Goal: Task Accomplishment & Management: Use online tool/utility

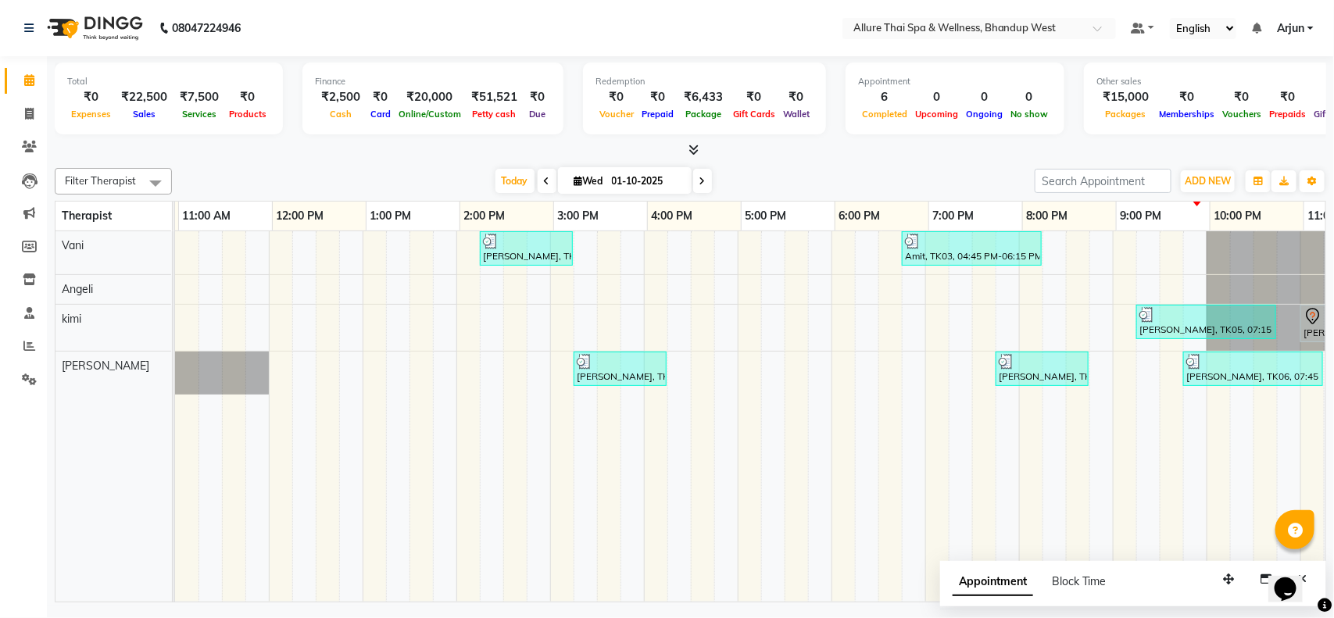
scroll to position [0, 184]
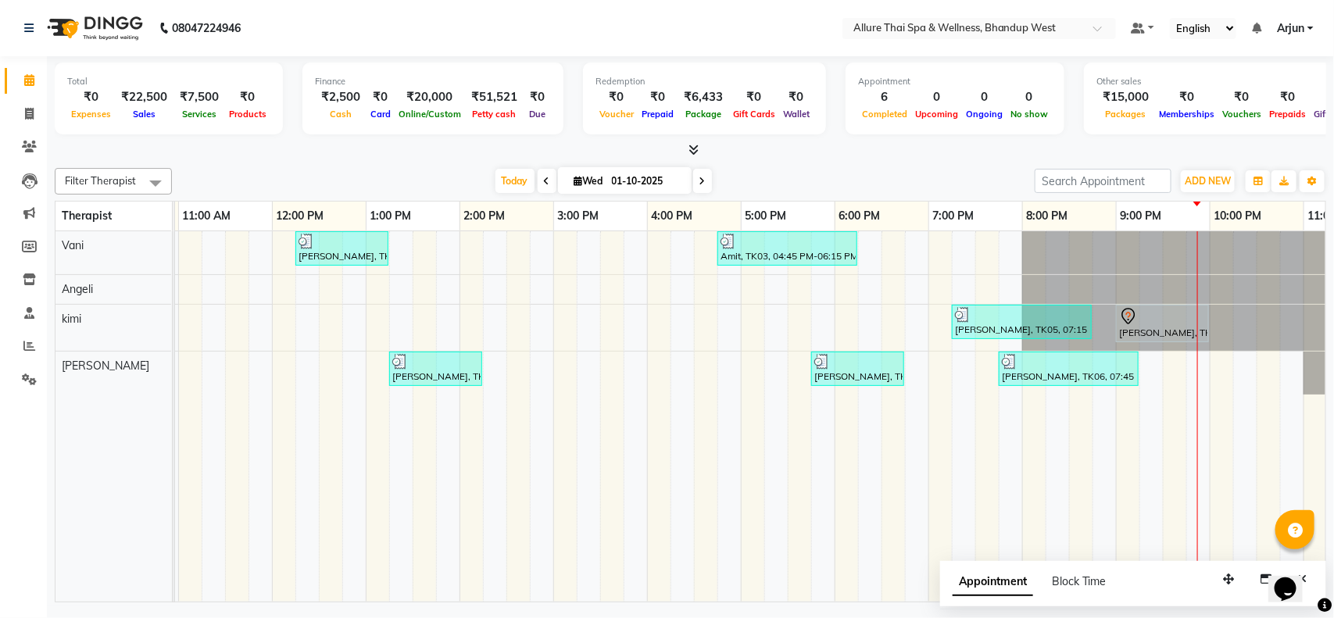
click at [940, 414] on td at bounding box center [940, 416] width 23 height 371
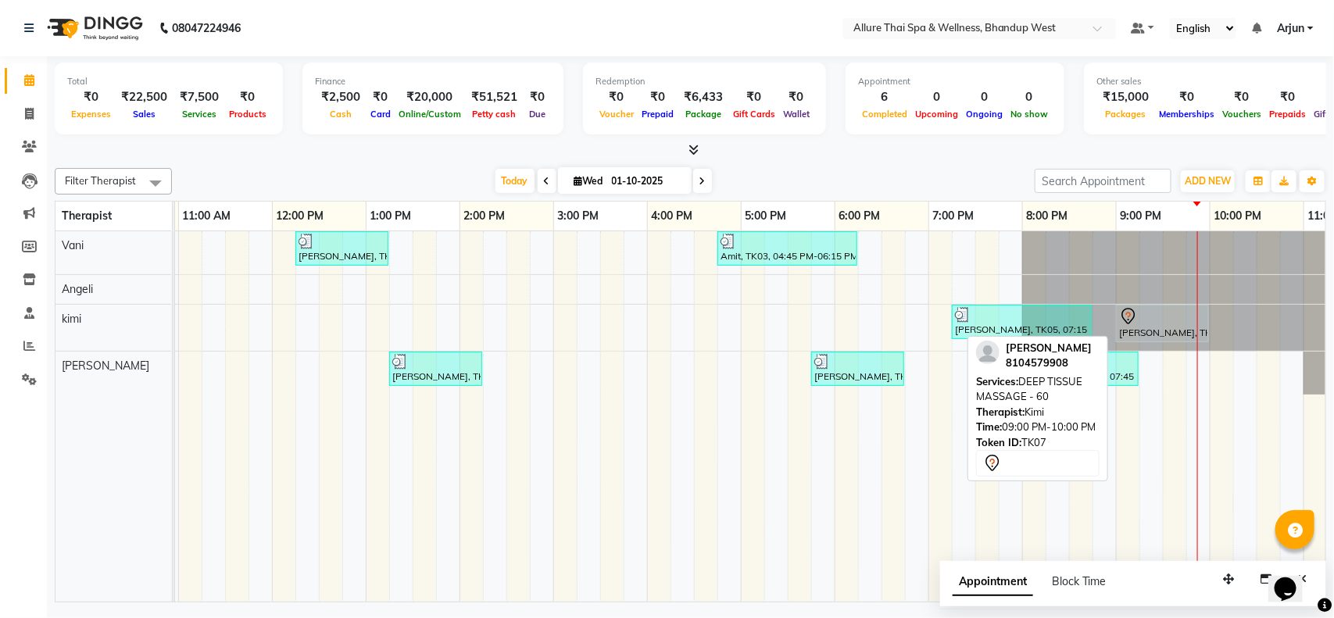
click at [1167, 331] on div "[PERSON_NAME], TK07, 09:00 PM-10:00 PM, DEEP TISSUE MASSAGE - 60" at bounding box center [1163, 323] width 90 height 33
select select "7"
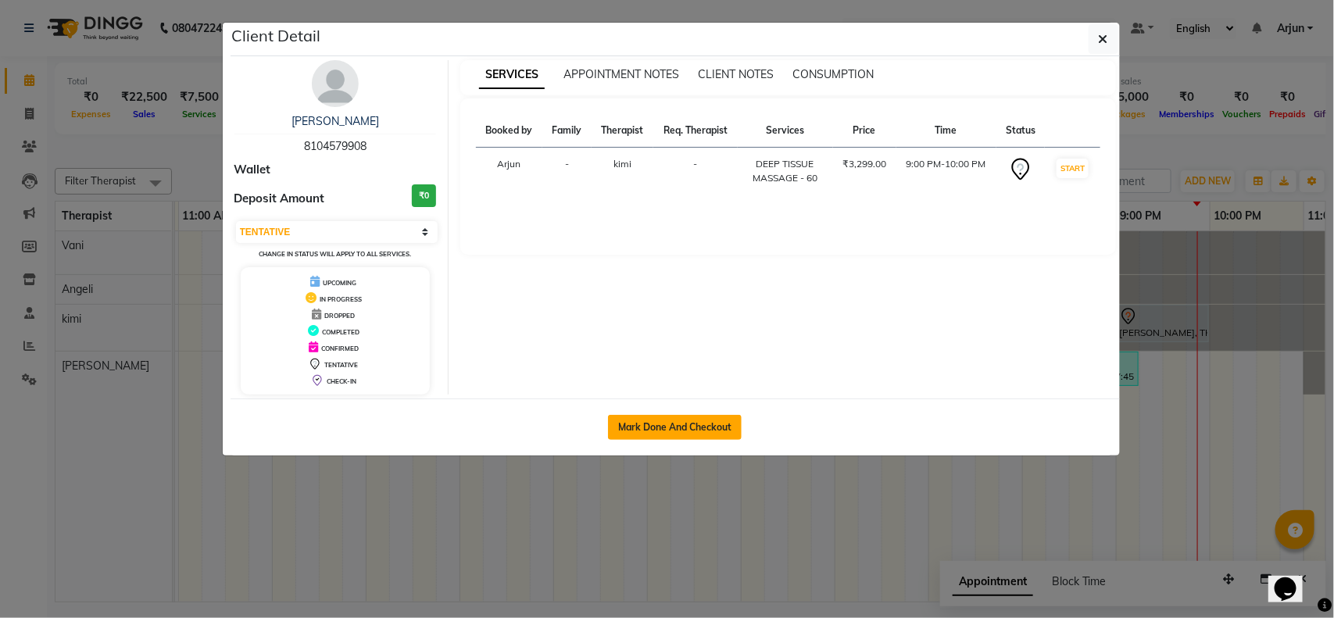
click at [700, 435] on button "Mark Done And Checkout" at bounding box center [675, 427] width 134 height 25
select select "service"
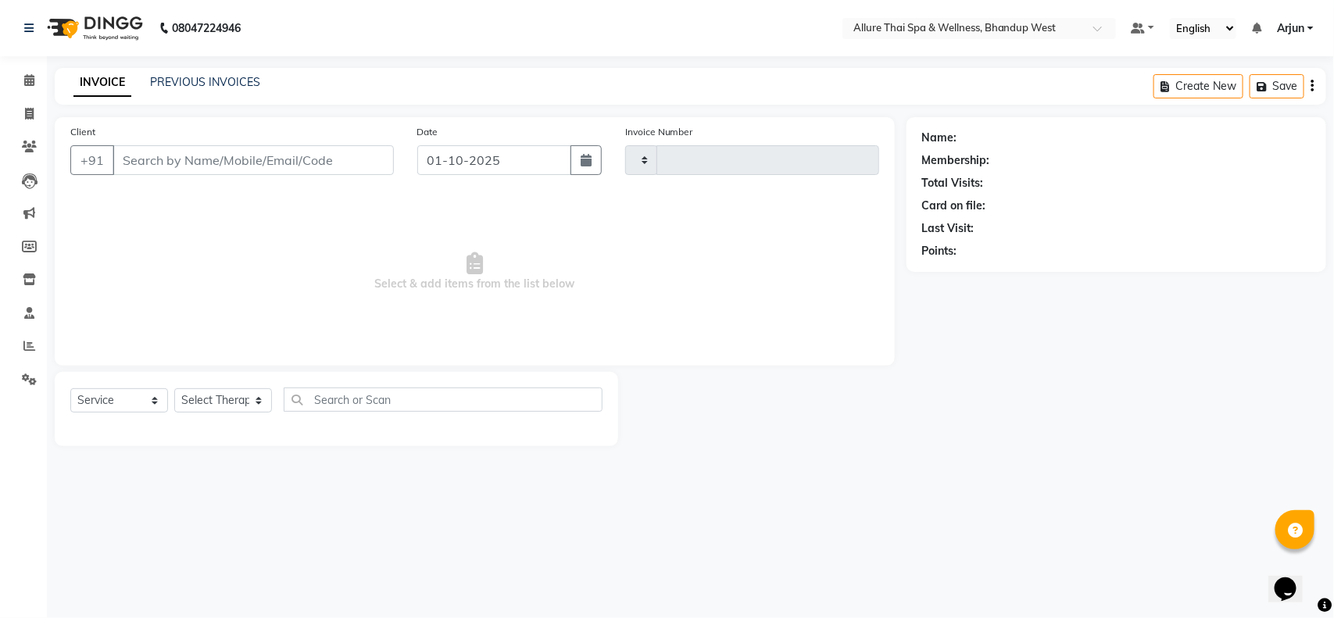
type input "0460"
select select "8527"
select select "package"
type input "8104579908"
select select "86274"
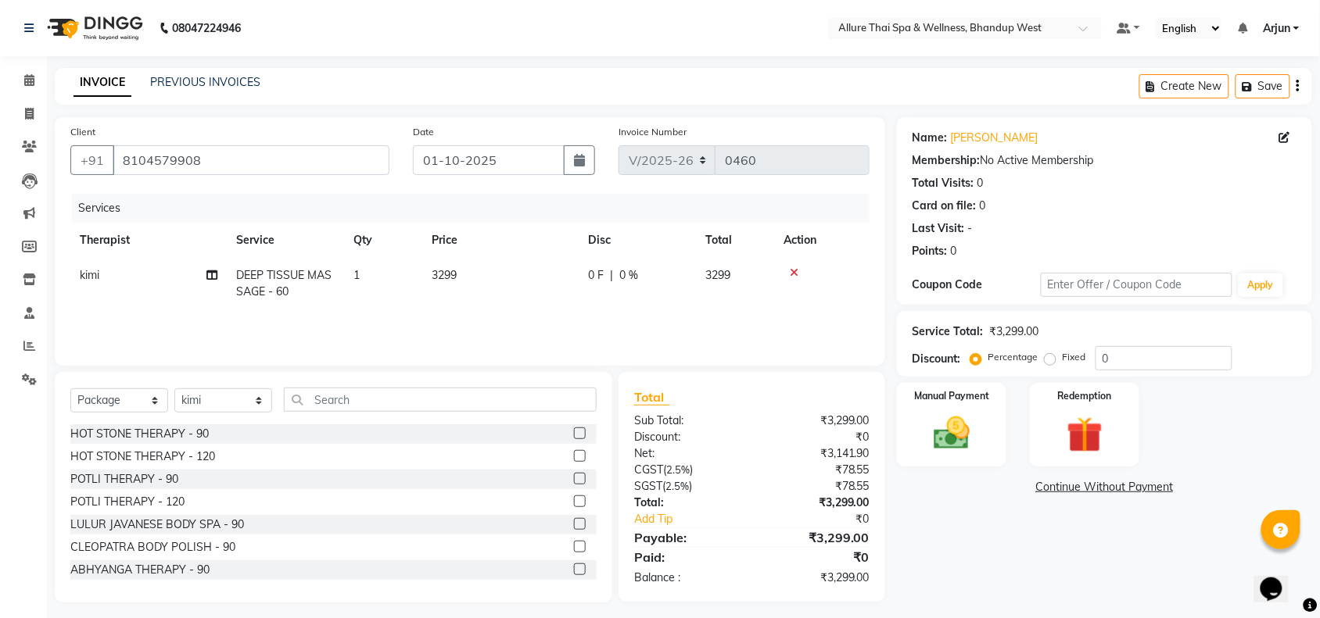
click at [1062, 361] on label "Fixed" at bounding box center [1073, 357] width 23 height 14
click at [1049, 361] on input "Fixed" at bounding box center [1053, 357] width 11 height 11
radio input "true"
click at [1134, 365] on input "0" at bounding box center [1163, 358] width 137 height 24
type input "799"
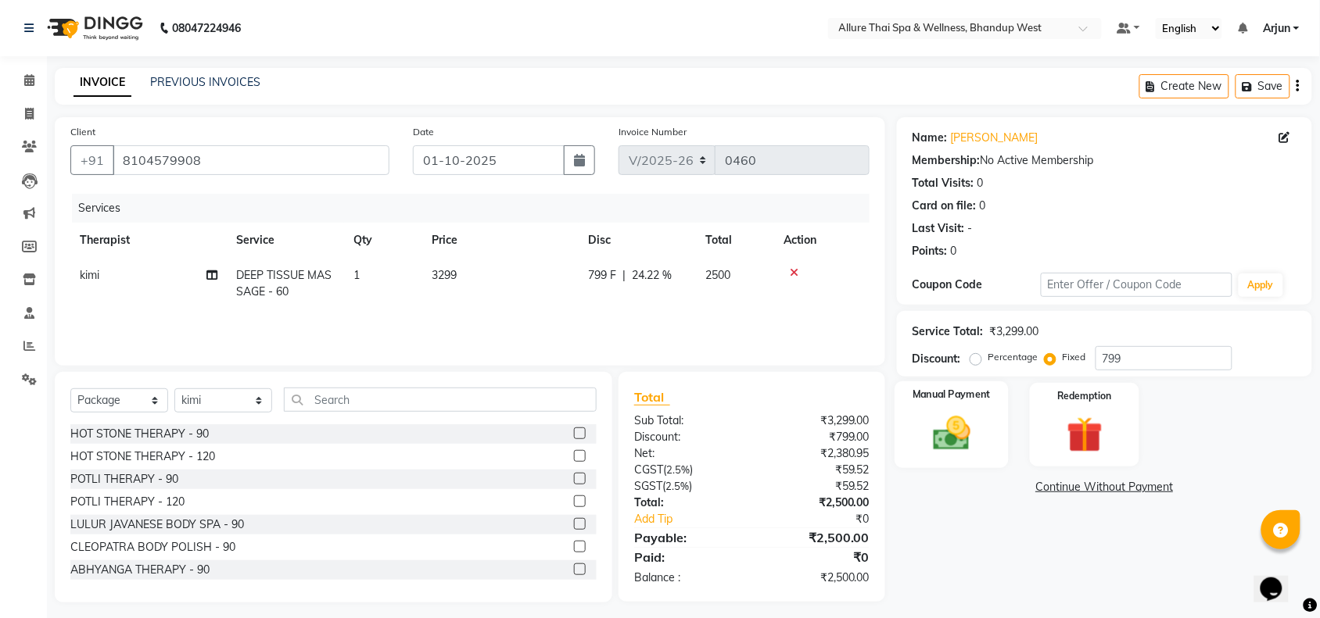
click at [935, 446] on img at bounding box center [951, 433] width 61 height 43
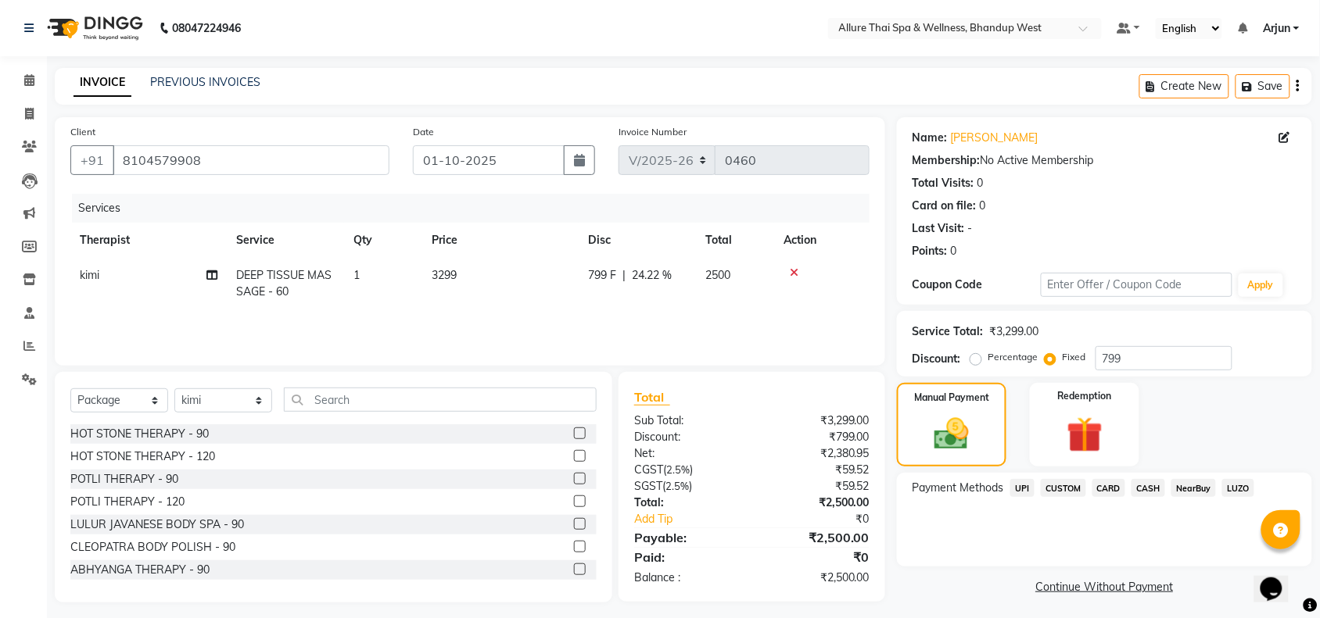
click at [1135, 490] on span "CASH" at bounding box center [1148, 488] width 34 height 18
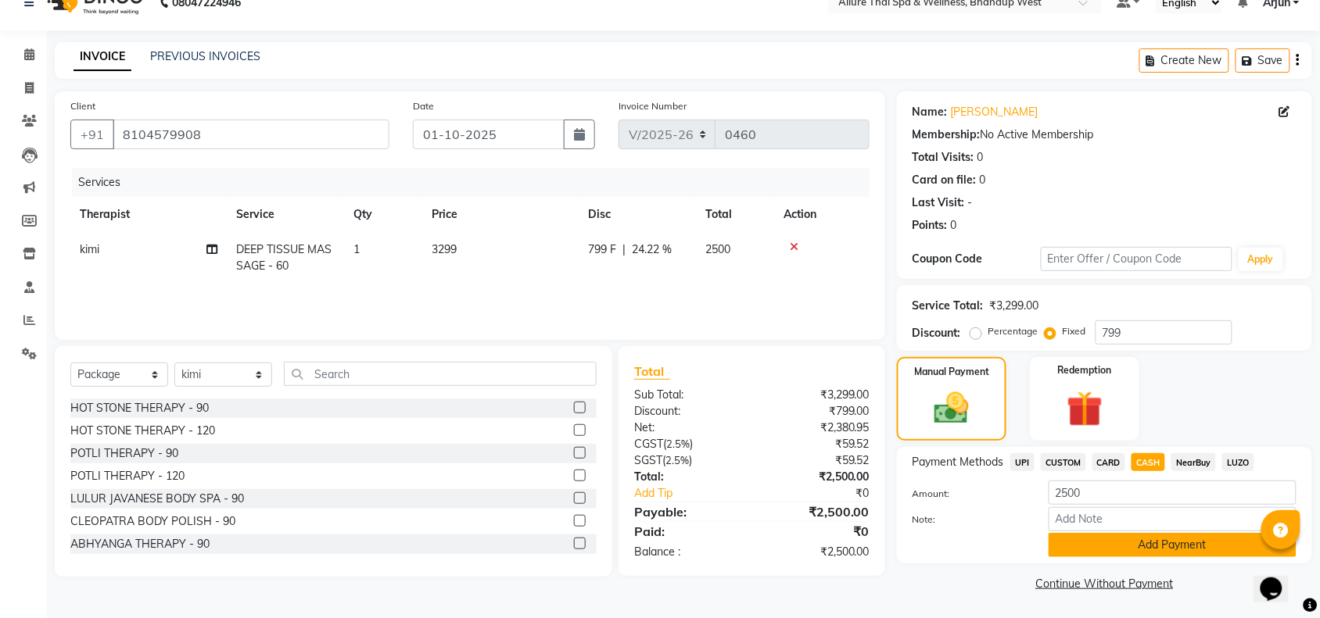
click at [1118, 541] on button "Add Payment" at bounding box center [1172, 545] width 248 height 24
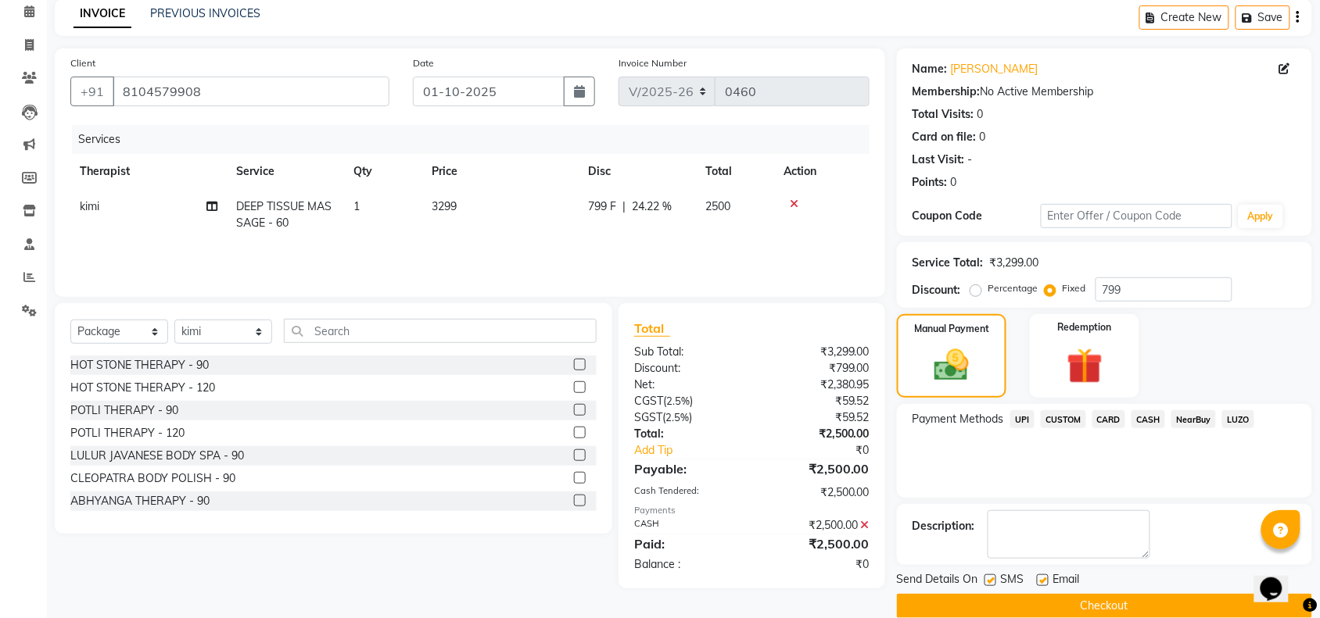
scroll to position [92, 0]
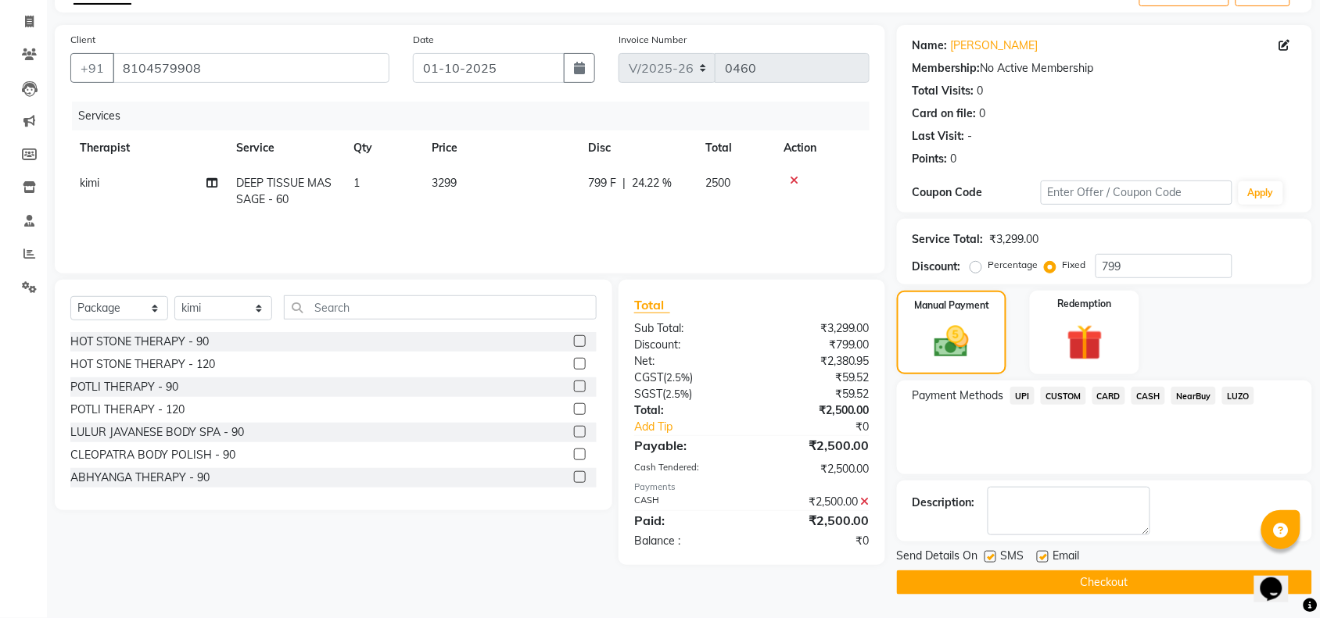
click at [994, 555] on label at bounding box center [990, 557] width 12 height 12
click at [994, 555] on input "checkbox" at bounding box center [989, 558] width 10 height 10
checkbox input "false"
click at [1007, 584] on button "Checkout" at bounding box center [1104, 583] width 415 height 24
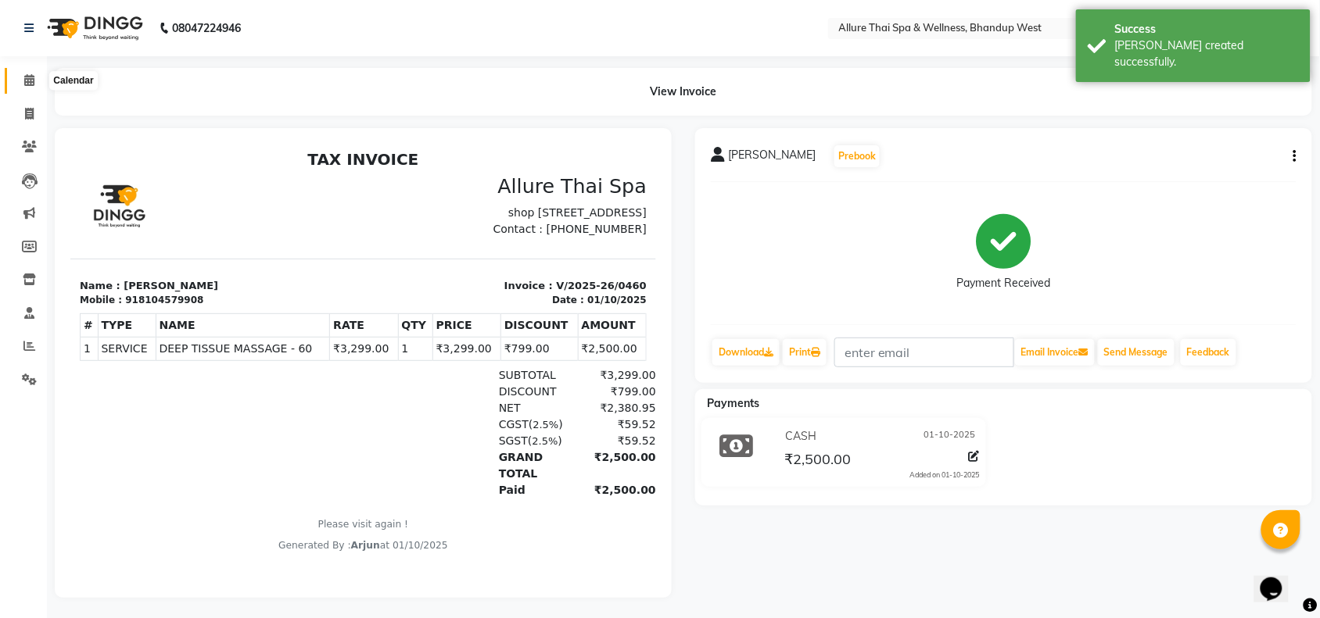
click at [41, 77] on span at bounding box center [29, 81] width 27 height 18
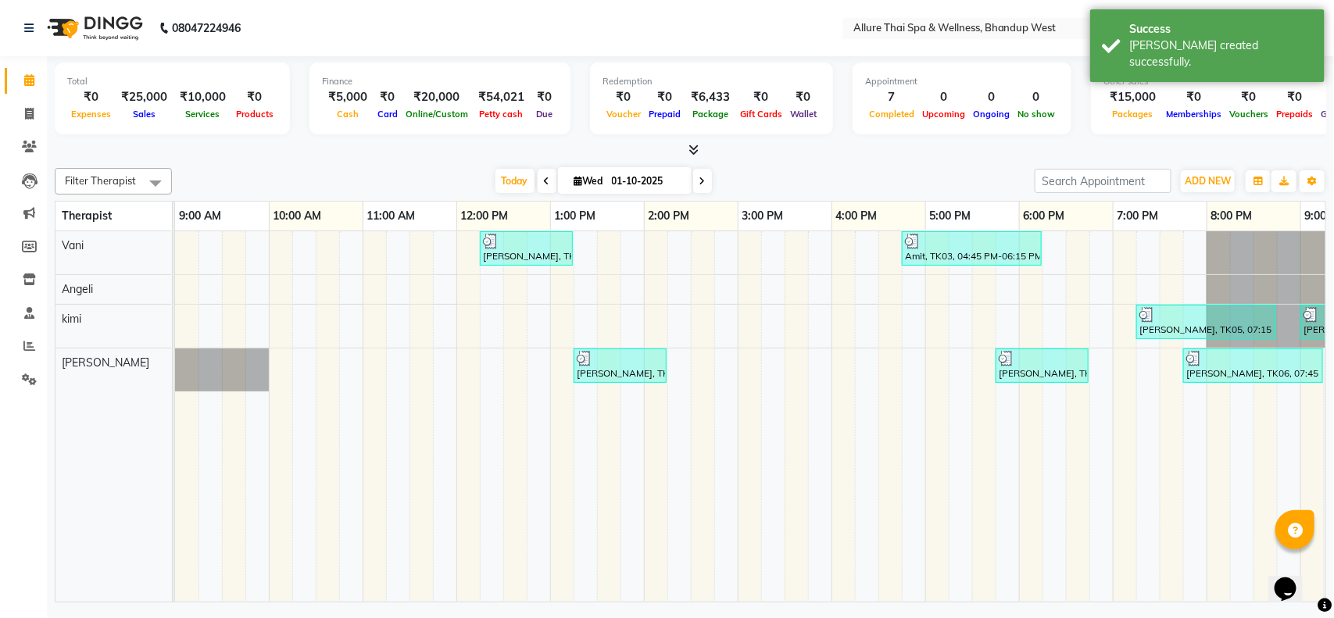
click at [690, 149] on icon at bounding box center [694, 150] width 10 height 12
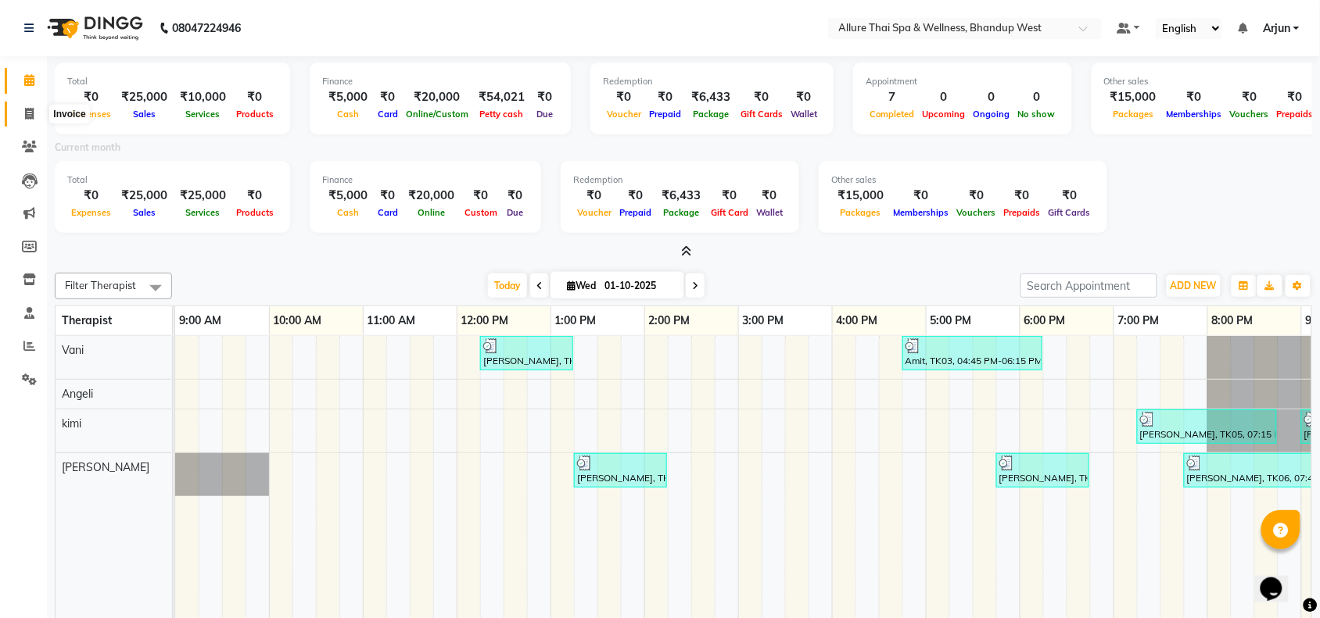
drag, startPoint x: 29, startPoint y: 109, endPoint x: 79, endPoint y: 113, distance: 50.2
click at [29, 109] on icon at bounding box center [29, 114] width 9 height 12
select select "8527"
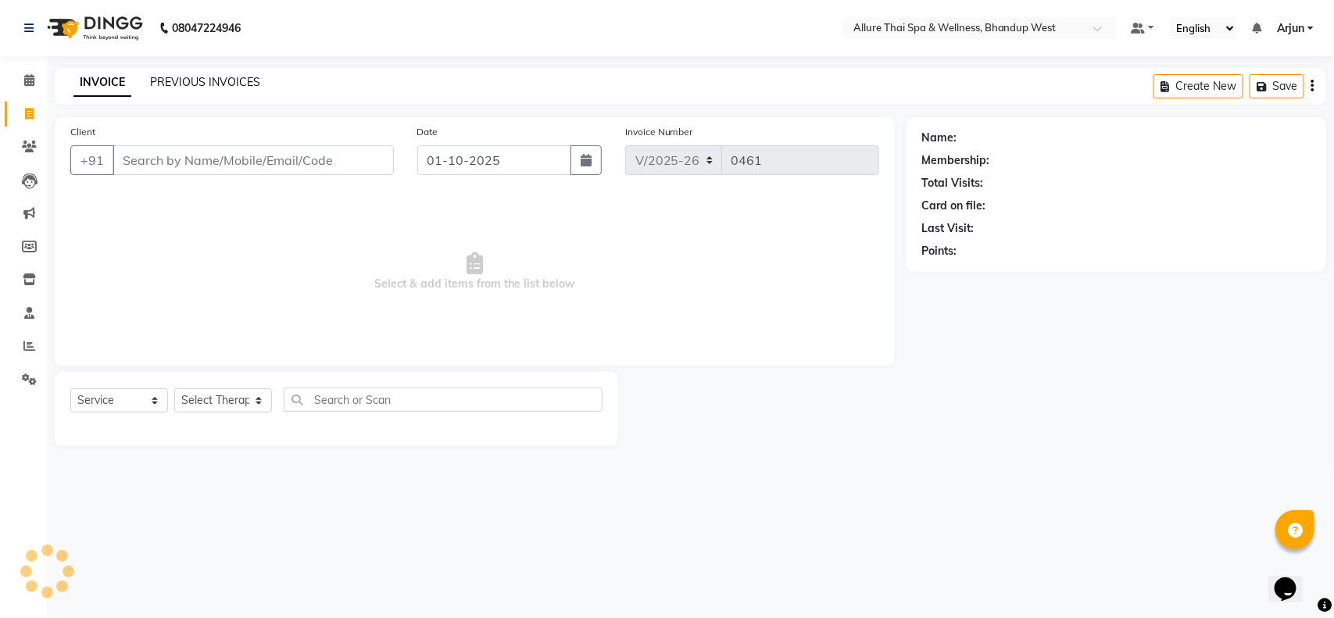
select select "package"
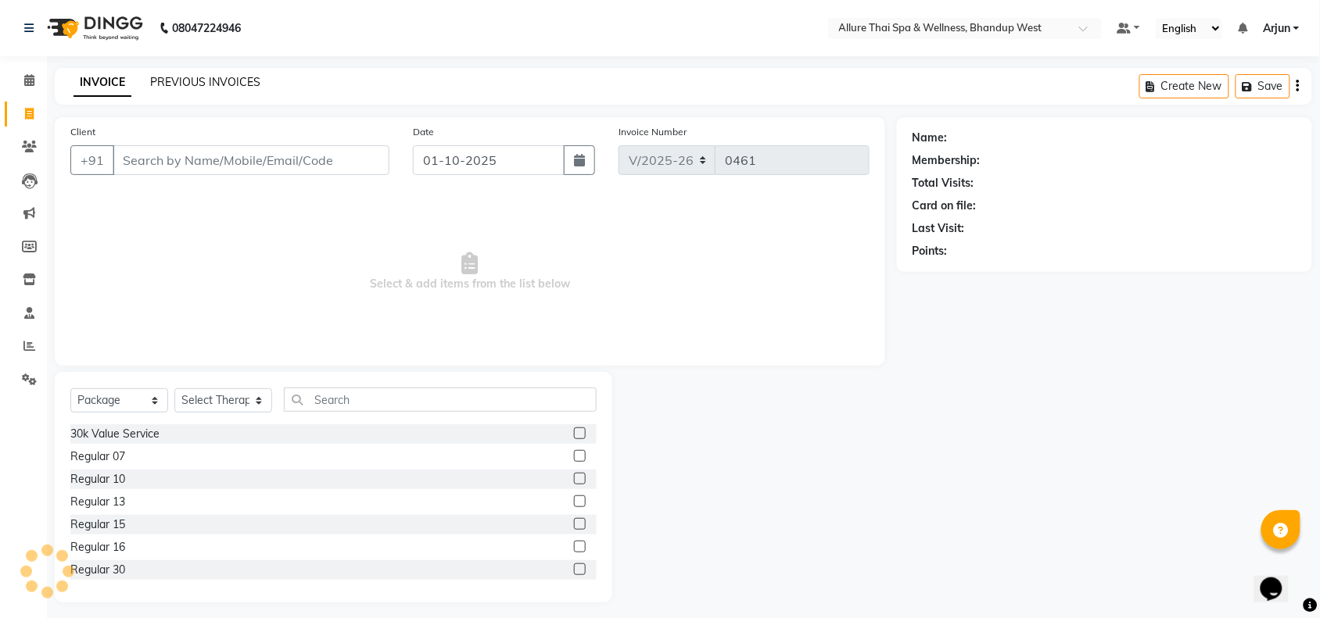
click at [195, 83] on link "PREVIOUS INVOICES" at bounding box center [205, 82] width 110 height 14
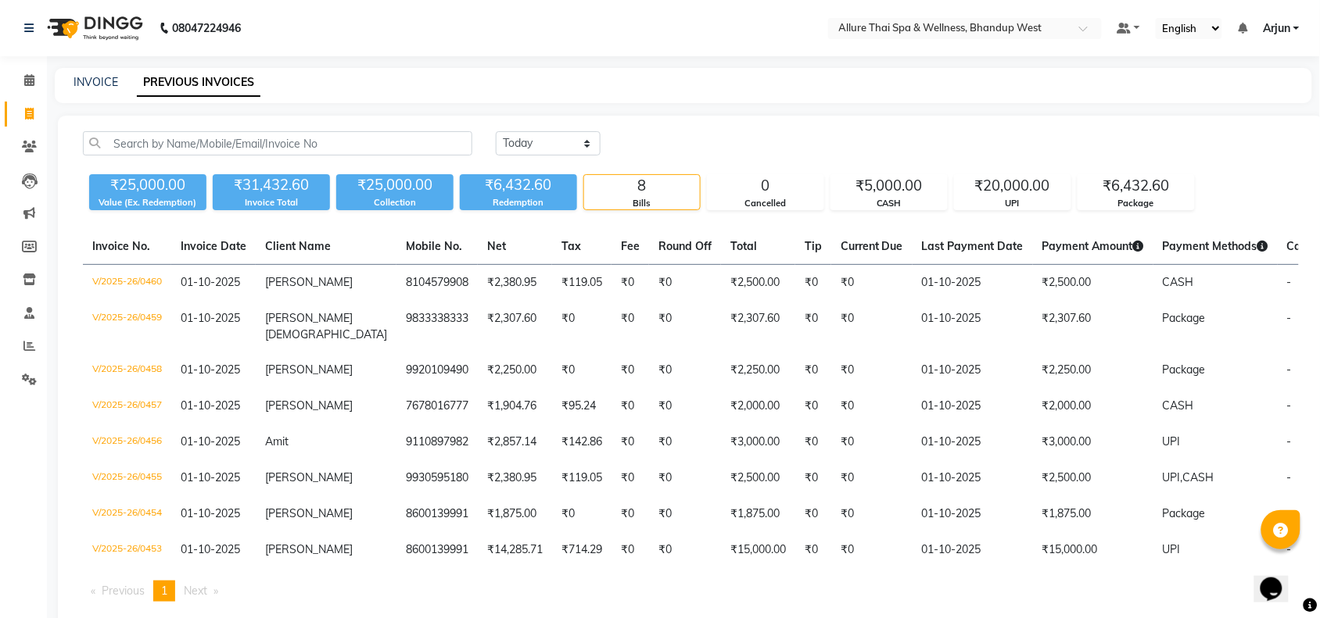
click at [717, 125] on div "[DATE] [DATE] Custom Range ₹25,000.00 Value (Ex. Redemption) ₹31,432.60 Invoice…" at bounding box center [691, 373] width 1266 height 514
